Goal: Browse casually

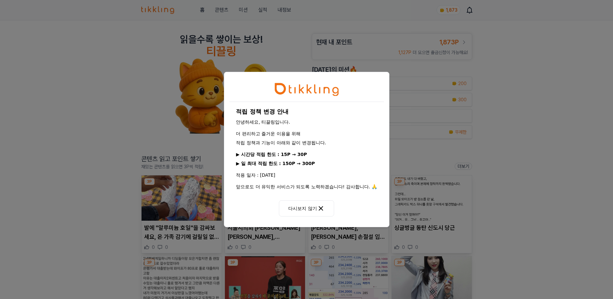
click at [324, 210] on icon at bounding box center [321, 208] width 8 height 8
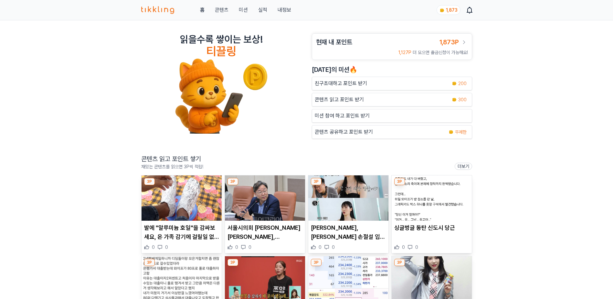
click at [177, 201] on img at bounding box center [182, 197] width 80 height 45
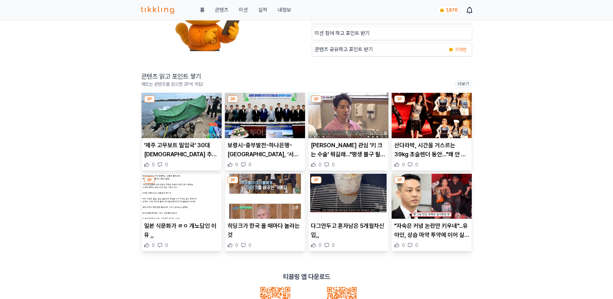
scroll to position [97, 0]
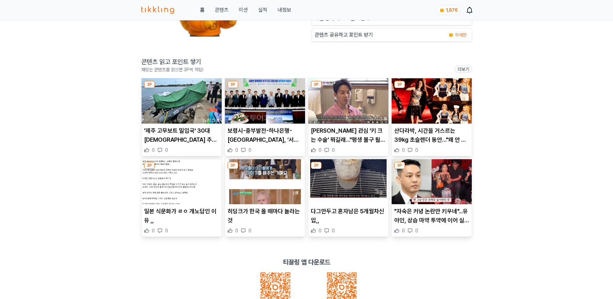
click at [266, 190] on img at bounding box center [265, 181] width 80 height 45
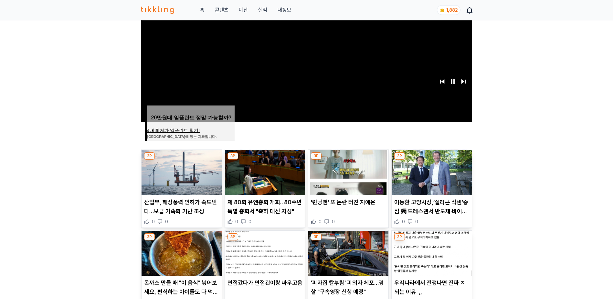
scroll to position [129, 0]
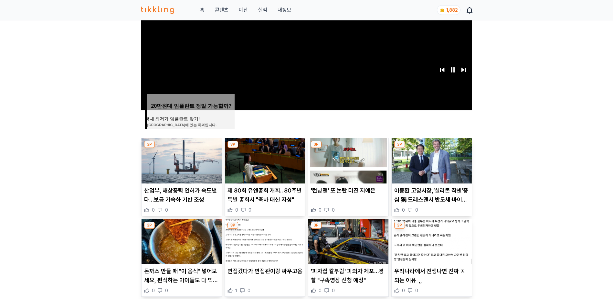
click at [364, 175] on img at bounding box center [348, 160] width 80 height 45
